Goal: Find specific page/section: Find specific page/section

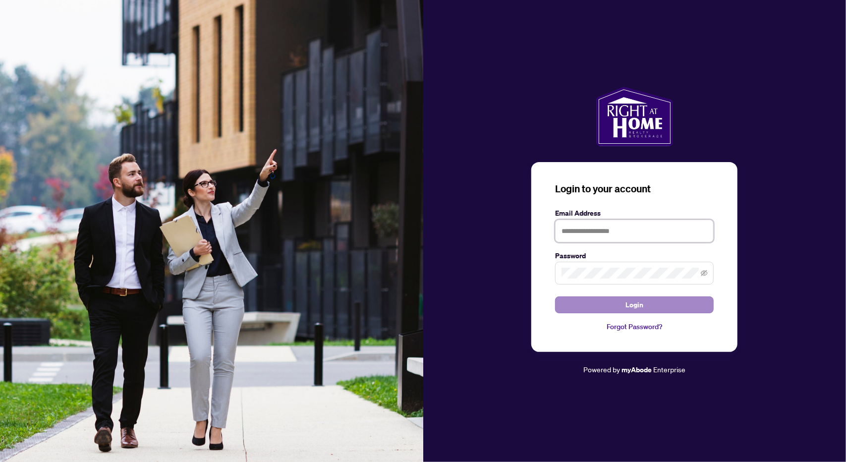
type input "**********"
click at [630, 302] on span "Login" at bounding box center [635, 305] width 18 height 16
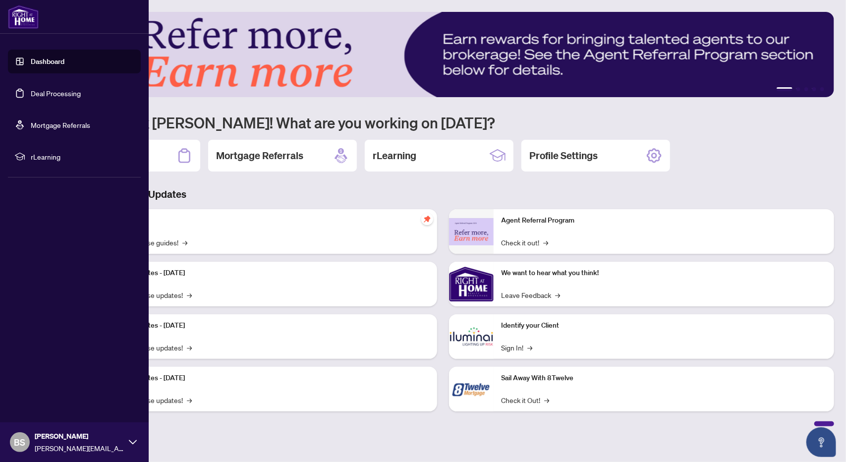
click at [46, 98] on link "Deal Processing" at bounding box center [56, 93] width 50 height 9
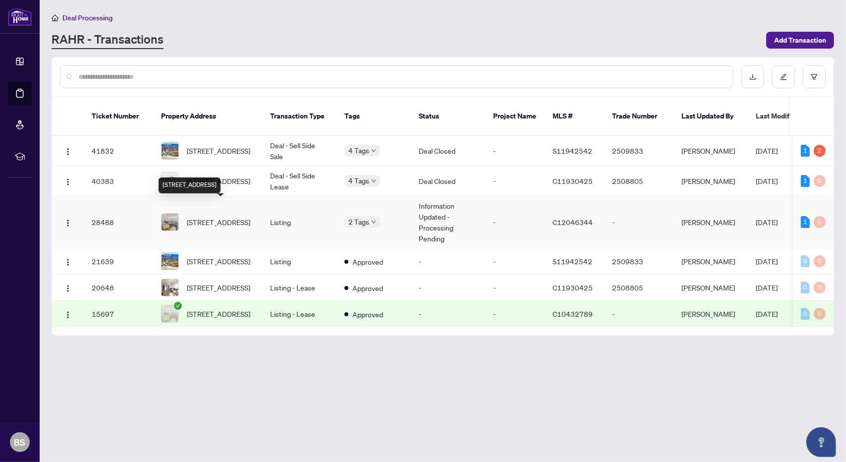
click at [215, 217] on span "[STREET_ADDRESS]" at bounding box center [218, 222] width 63 height 11
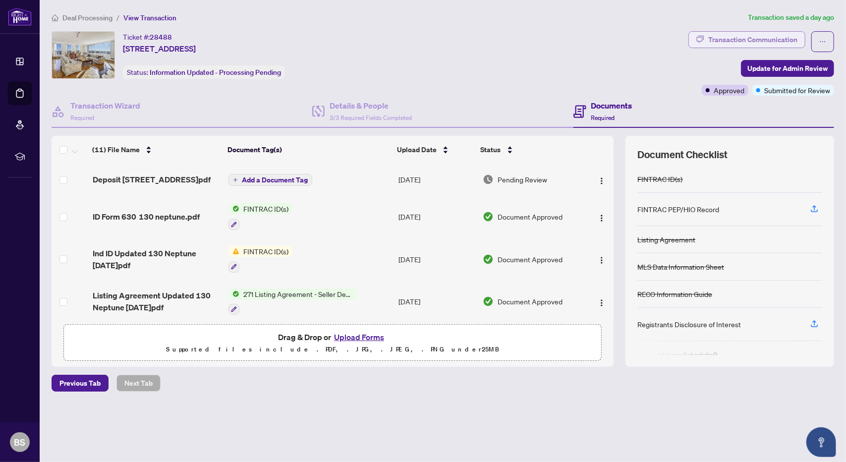
click at [733, 34] on div "Transaction Communication" at bounding box center [752, 40] width 89 height 16
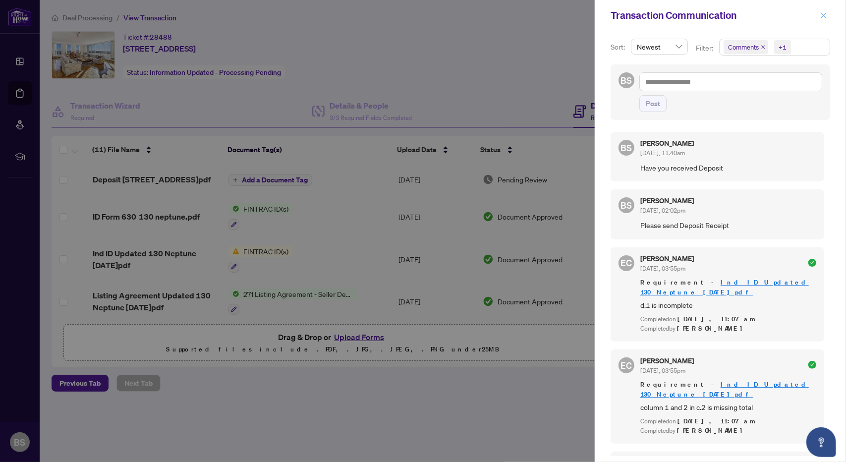
click at [826, 13] on icon "close" at bounding box center [823, 15] width 7 height 7
